Goal: Complete application form

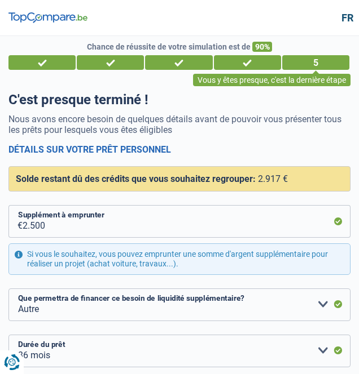
select select "refinancing"
select select "other"
select select "36"
select select "14-16"
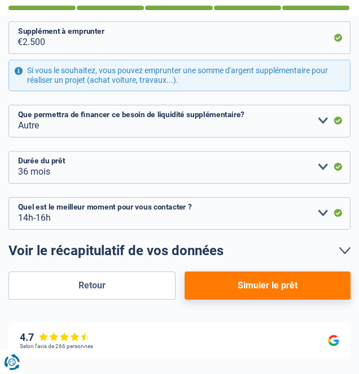
scroll to position [230, 0]
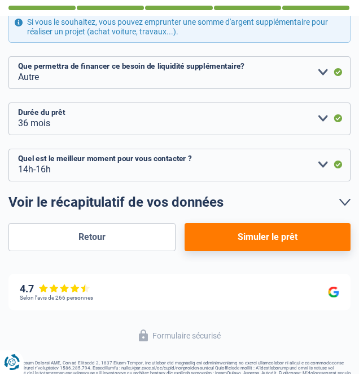
click at [111, 237] on button "Retour" at bounding box center [91, 237] width 167 height 28
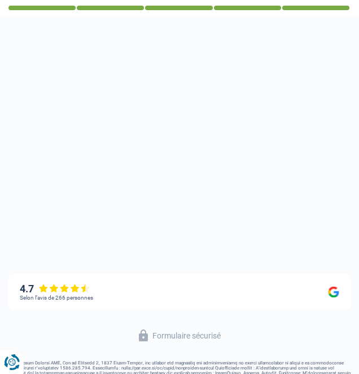
select select "familyAllowances"
select select "netSalary"
select select "mealVouchers"
select select "mortgage"
select select "180"
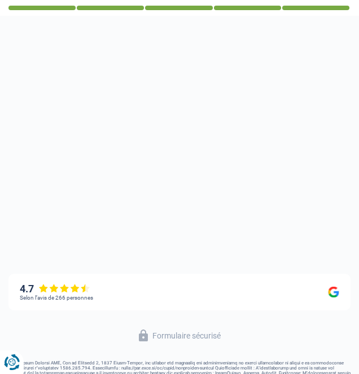
select select "personalLoan"
select select "smallWorks"
select select "42"
select select "personalLoan"
select select "hobbies"
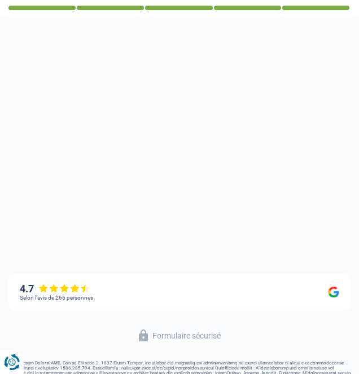
select select "24"
select select "personalLoan"
select select "homeFurnishingOrRelocation"
select select "36"
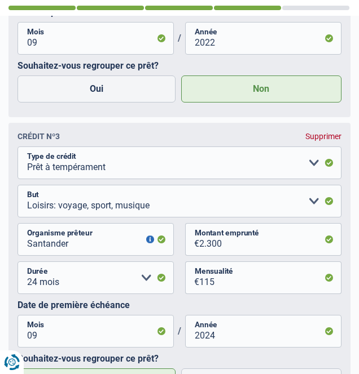
scroll to position [1179, 0]
